Goal: Information Seeking & Learning: Find specific fact

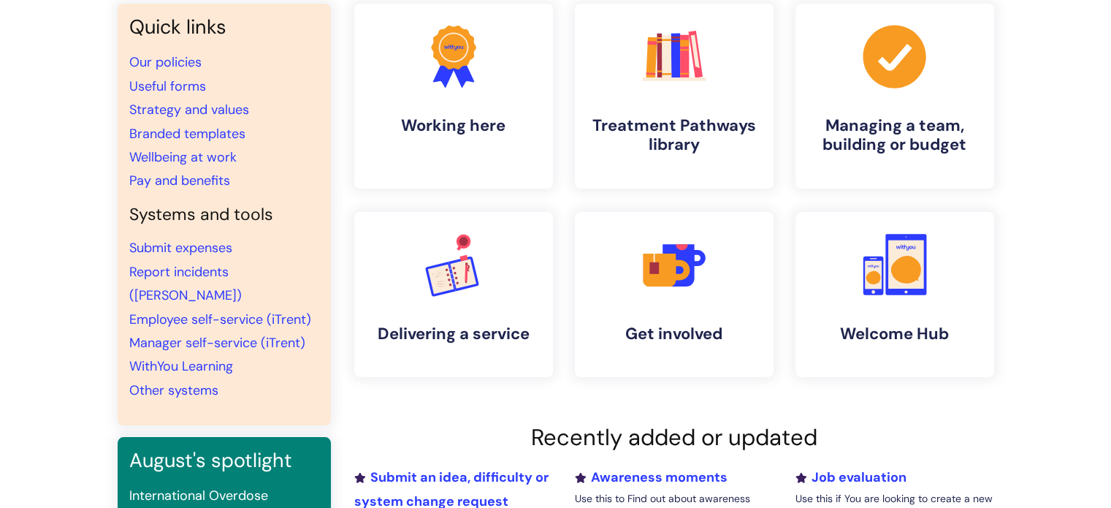
scroll to position [39, 0]
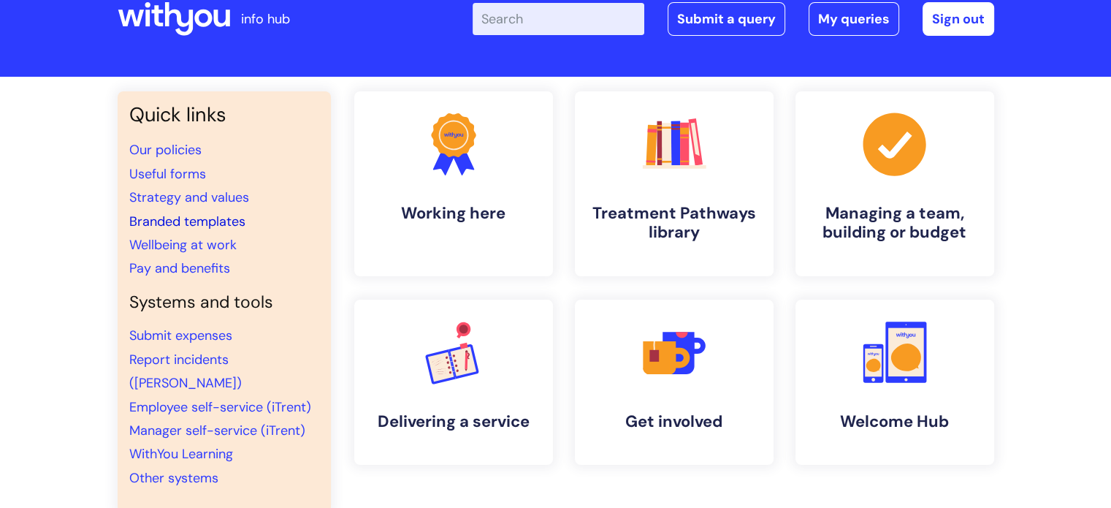
click at [187, 214] on link "Branded templates" at bounding box center [187, 222] width 116 height 18
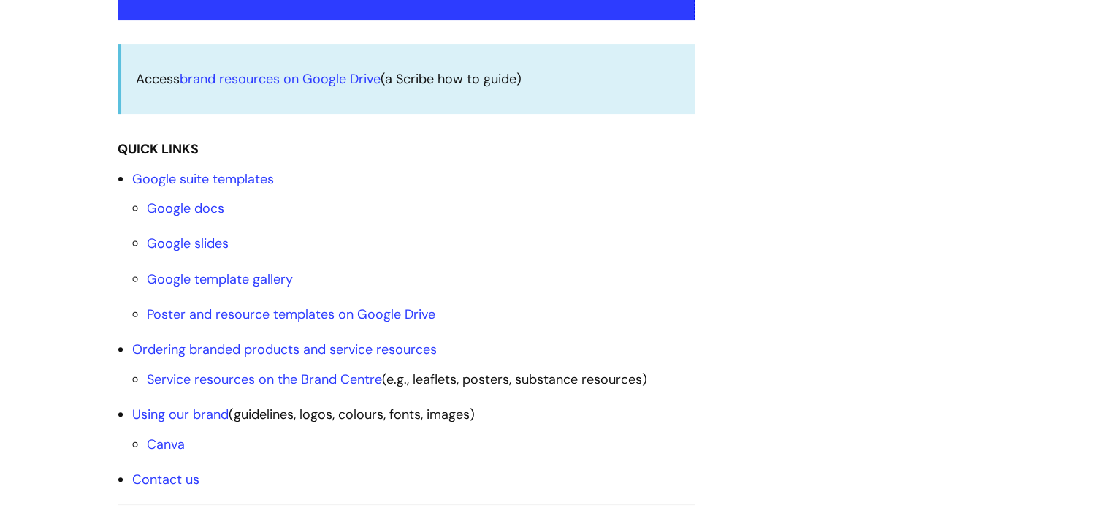
scroll to position [415, 0]
click at [278, 379] on link "Service resources on the Brand Centre" at bounding box center [264, 379] width 235 height 18
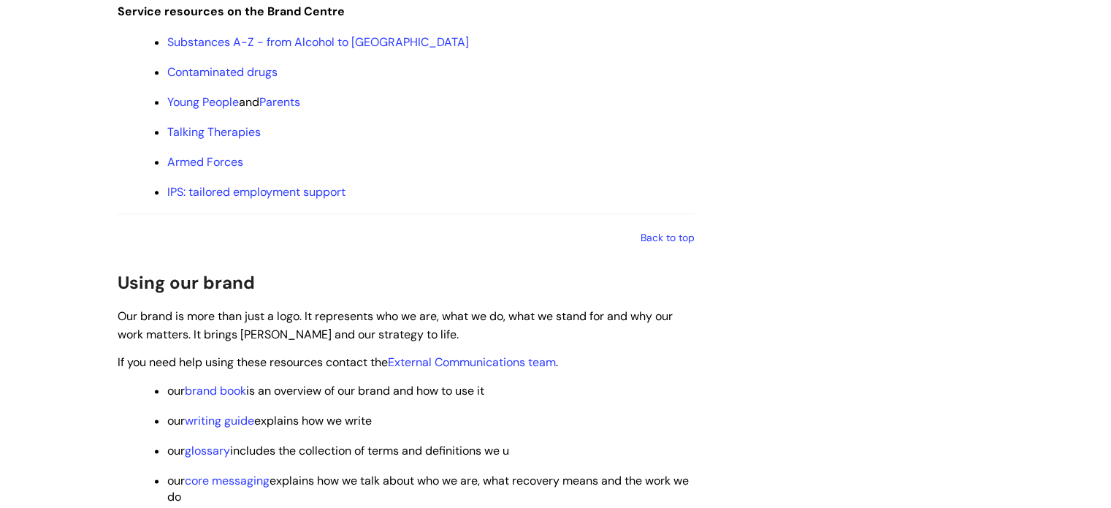
click at [278, 371] on p "If you need help using these resources contact the External Communications team…" at bounding box center [406, 362] width 577 height 18
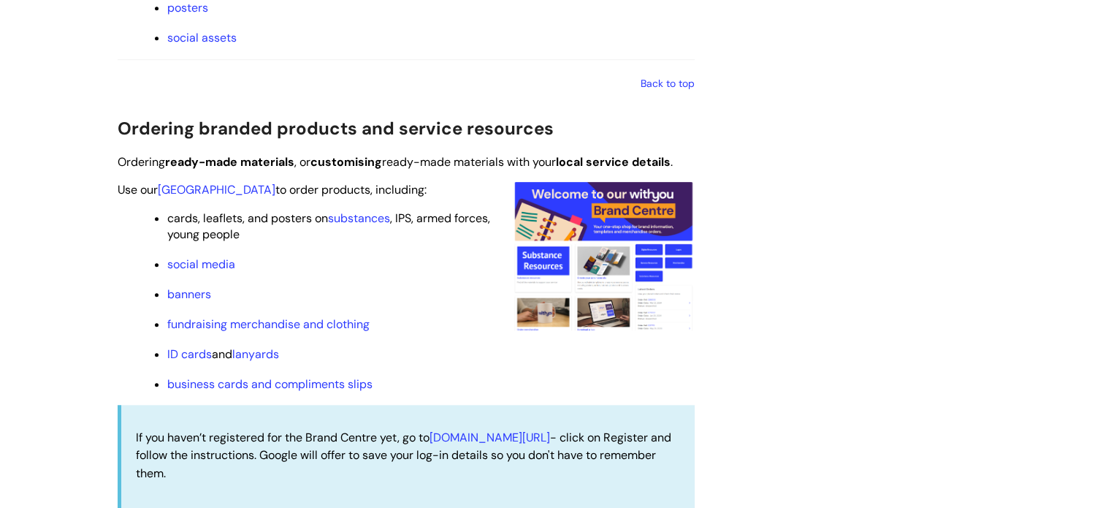
scroll to position [1305, 0]
click at [188, 198] on link "Brand Centre" at bounding box center [217, 190] width 118 height 15
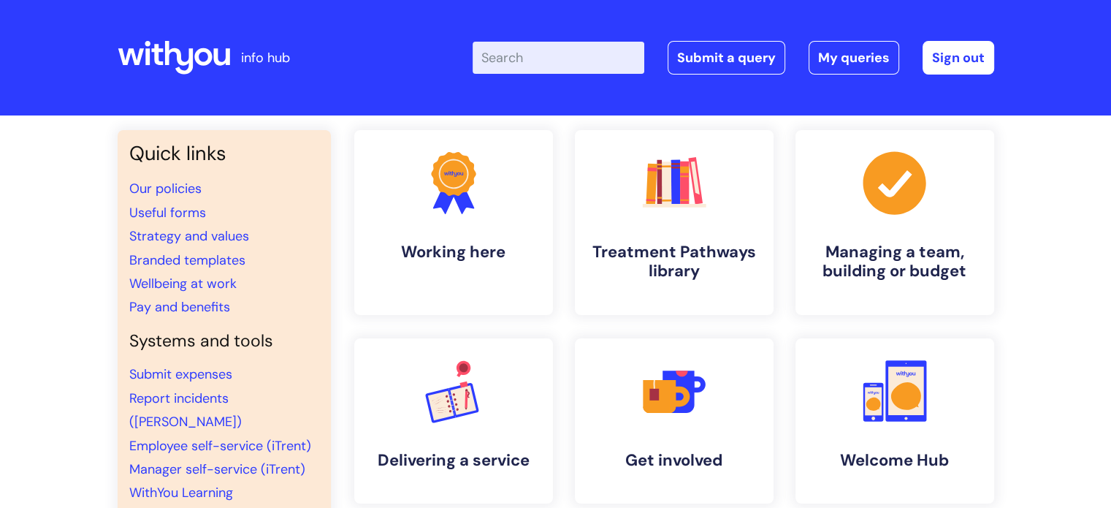
click at [543, 66] on input "Enter your search term here..." at bounding box center [558, 58] width 172 height 32
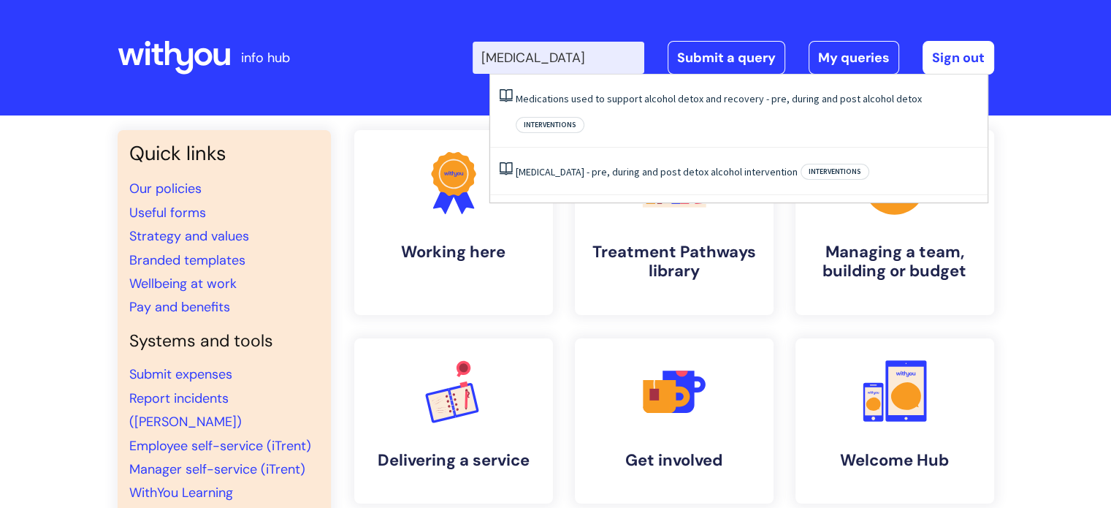
type input "acamprosate"
click button "Search" at bounding box center [0, 0] width 0 height 0
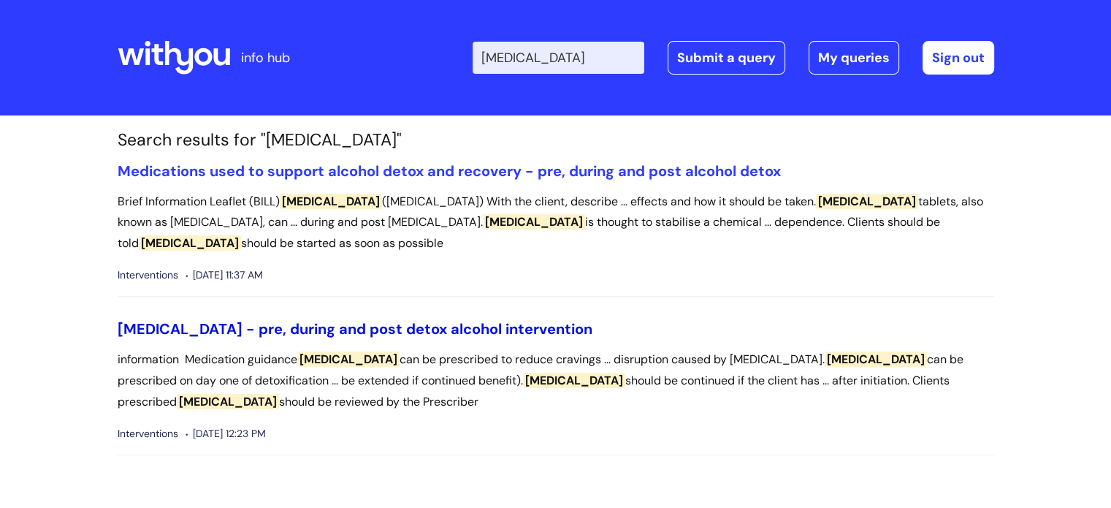
click at [413, 326] on link "[MEDICAL_DATA] - pre, during and post detox alcohol intervention" at bounding box center [355, 328] width 475 height 19
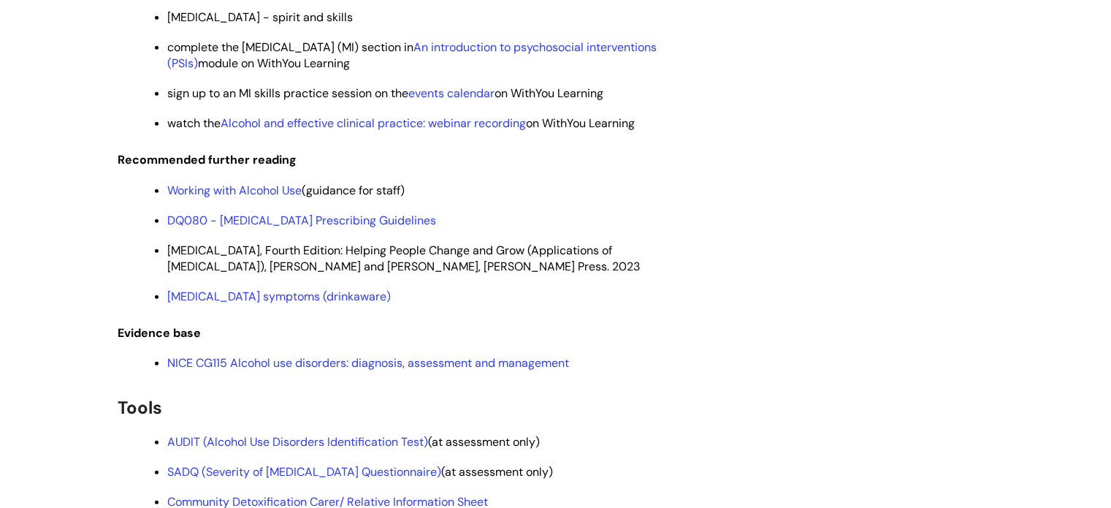
scroll to position [3739, 0]
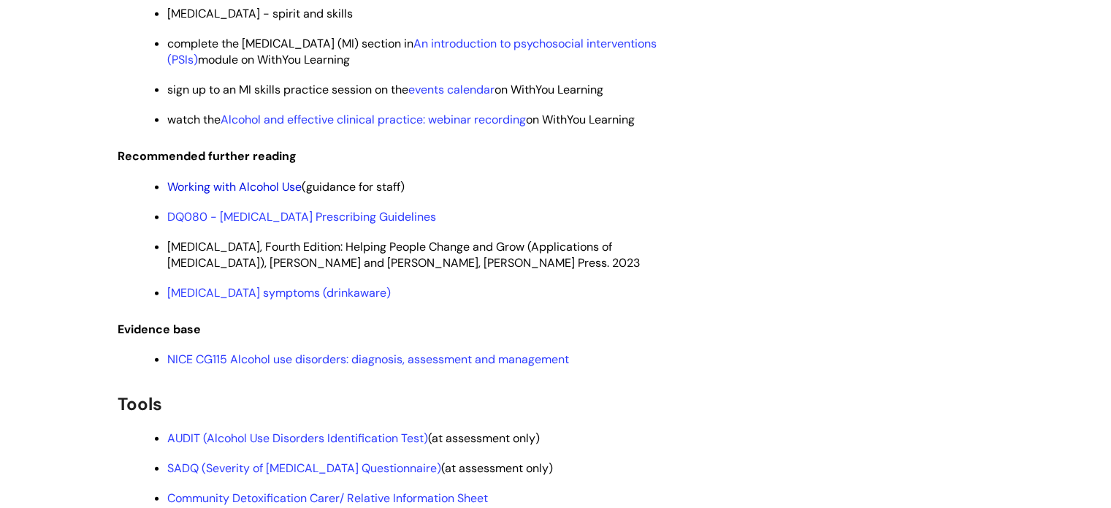
click at [229, 194] on link "Working with Alcohol Use" at bounding box center [234, 186] width 134 height 15
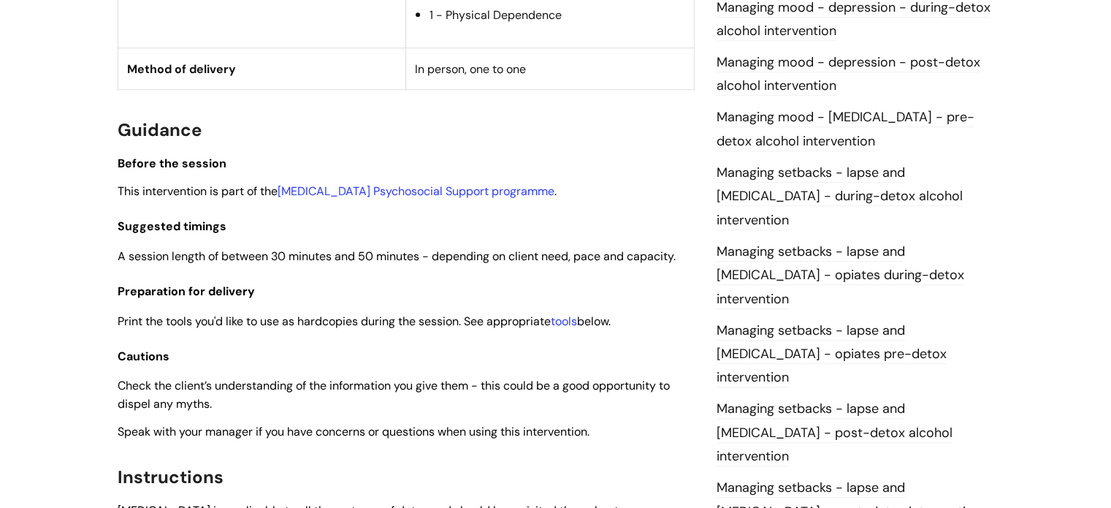
scroll to position [1063, 0]
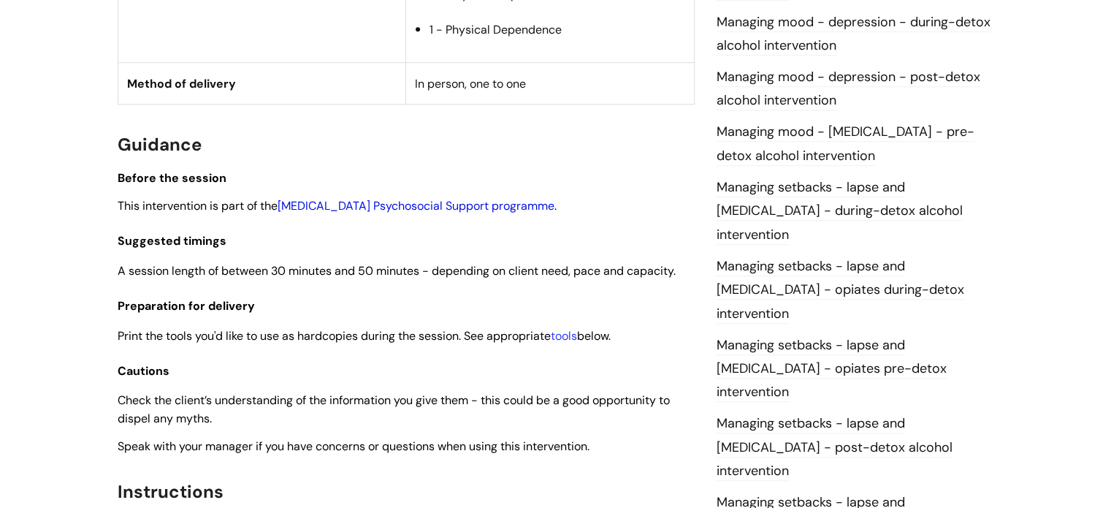
drag, startPoint x: 650, startPoint y: 399, endPoint x: 483, endPoint y: 267, distance: 213.0
click at [483, 213] on link "[MEDICAL_DATA] Psychosocial Support programme" at bounding box center [416, 205] width 277 height 15
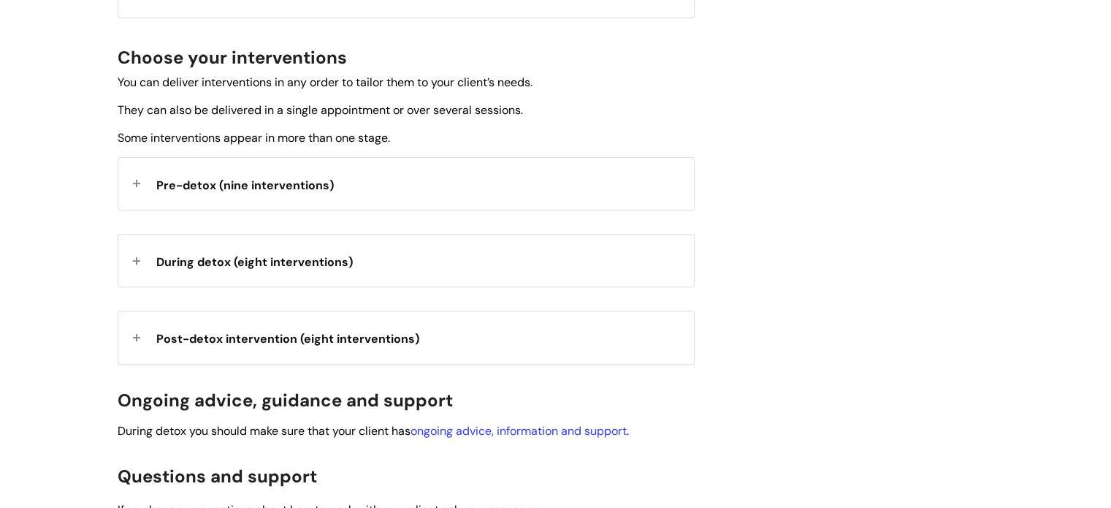
scroll to position [511, 0]
click at [483, 267] on div "During detox (eight interventions)" at bounding box center [405, 260] width 575 height 52
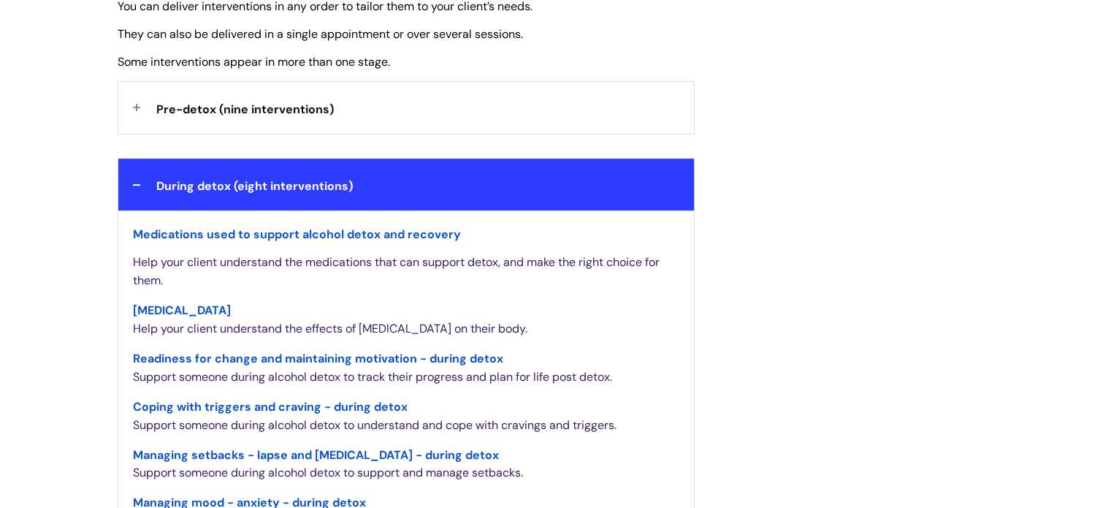
scroll to position [587, 0]
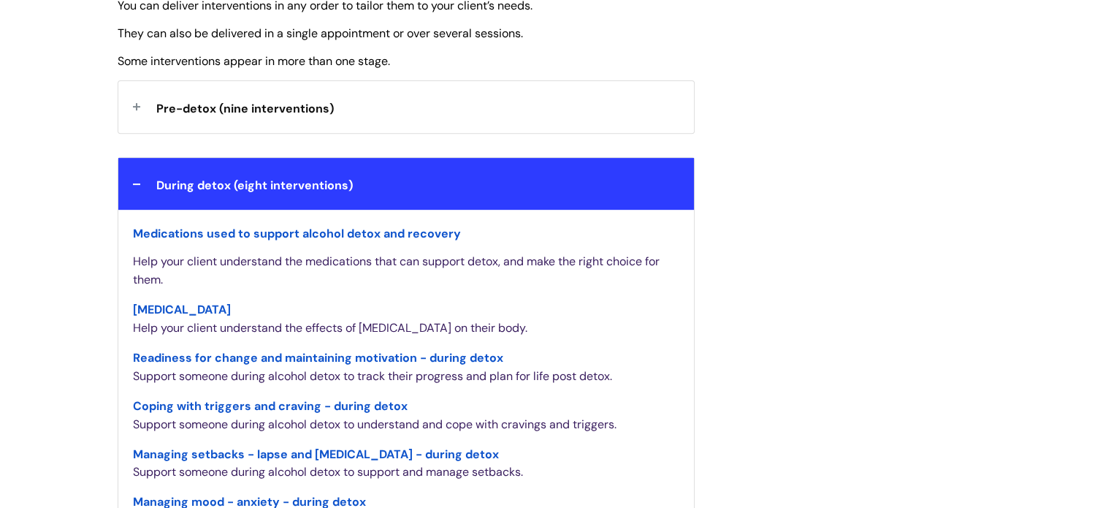
click at [408, 229] on span "Medications used to support alcohol detox and recovery" at bounding box center [297, 233] width 328 height 15
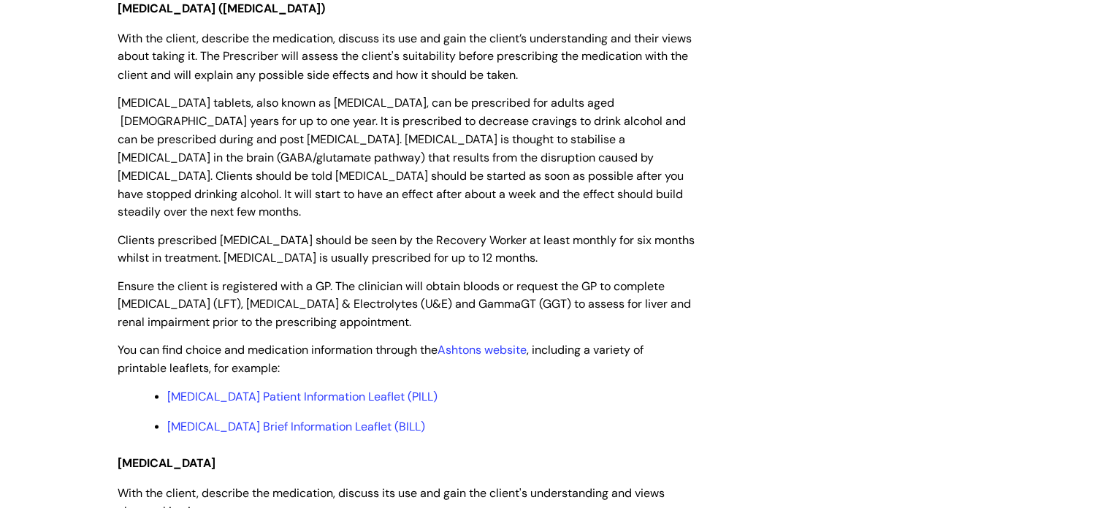
scroll to position [2793, 0]
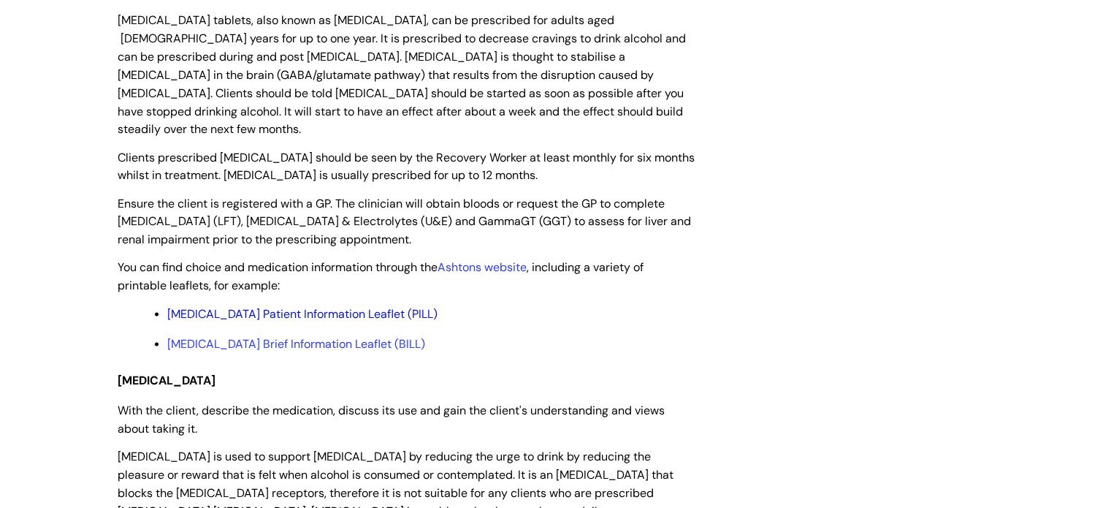
click at [302, 306] on link "[MEDICAL_DATA] Patient Information Leaflet (PILL)" at bounding box center [302, 313] width 270 height 15
click at [269, 336] on link "[MEDICAL_DATA] Brief Information Leaflet (BILL)" at bounding box center [296, 343] width 258 height 15
